Goal: Find specific page/section: Find specific page/section

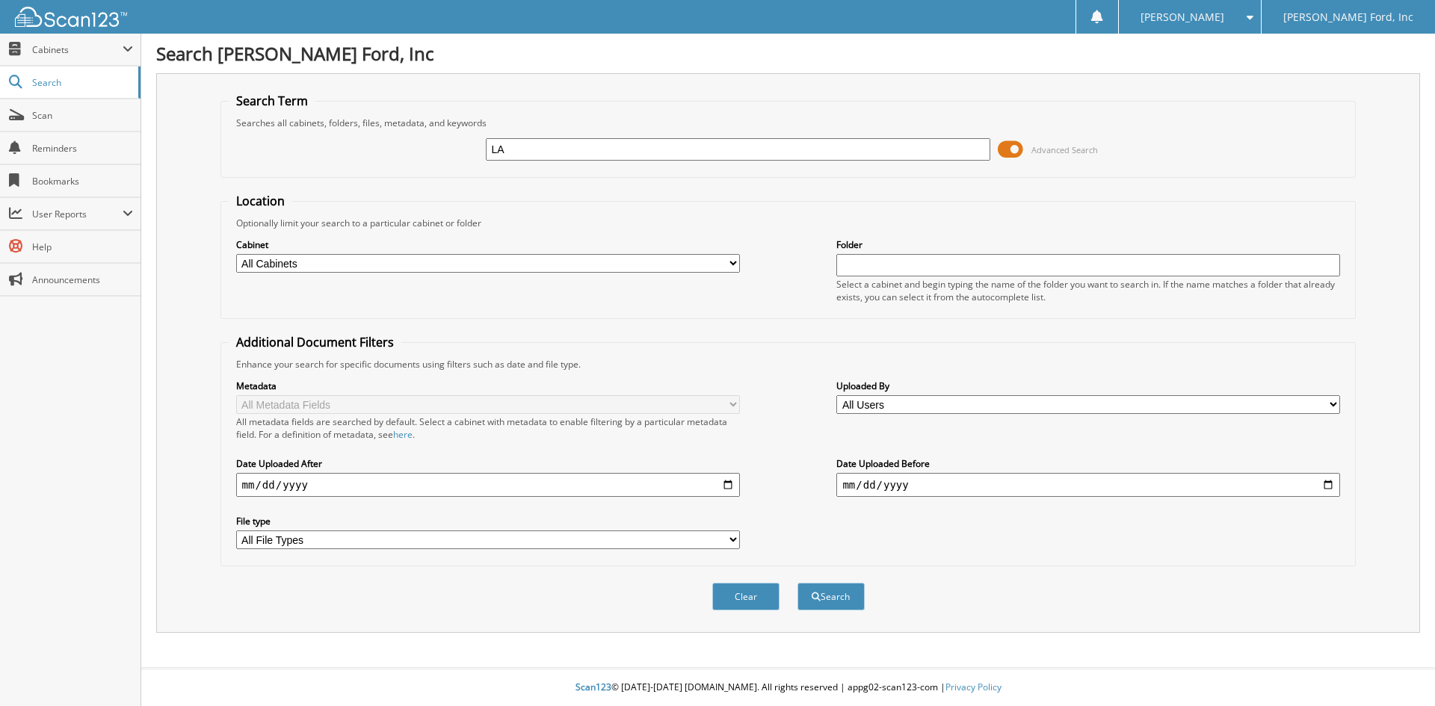
type input "L"
type input "VF25103"
click at [797, 583] on button "Search" at bounding box center [830, 597] width 67 height 28
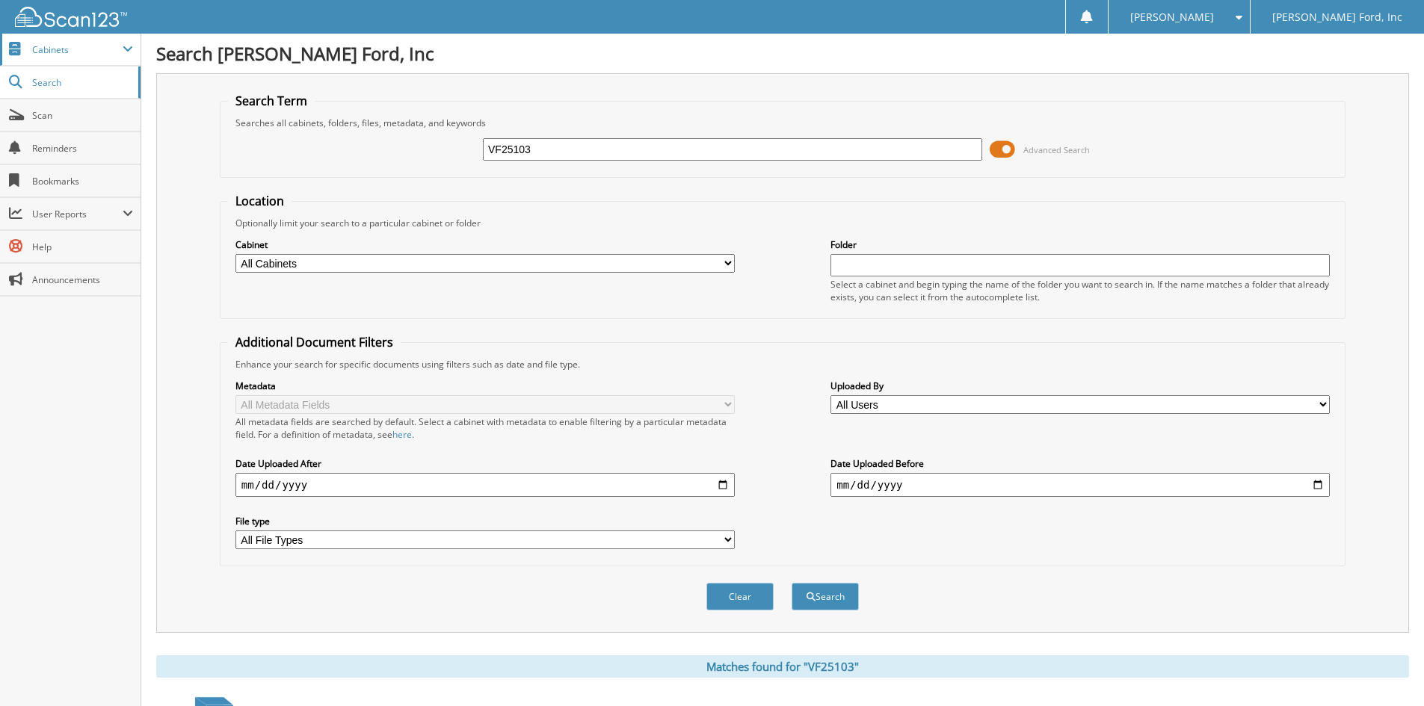
click at [106, 56] on span "Cabinets" at bounding box center [70, 50] width 141 height 32
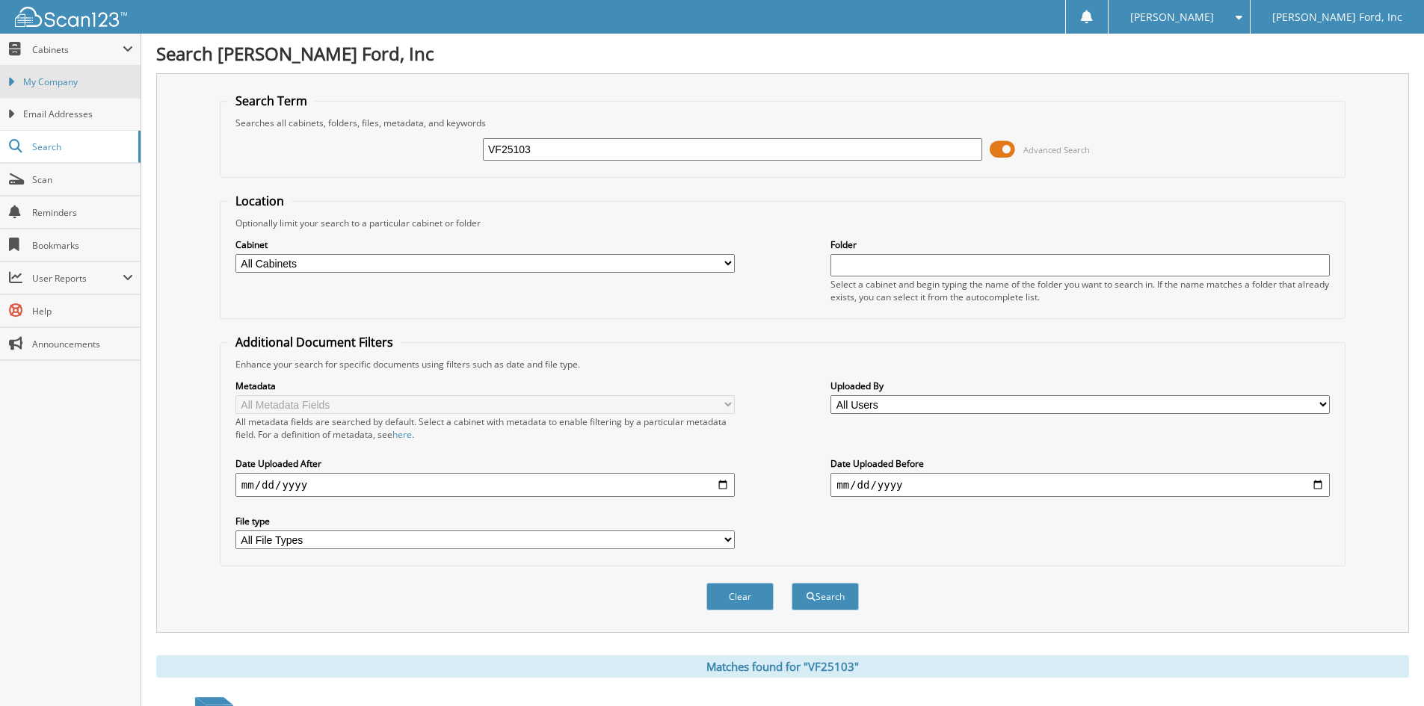
click at [90, 75] on span "My Company" at bounding box center [78, 81] width 110 height 13
